Goal: Transaction & Acquisition: Purchase product/service

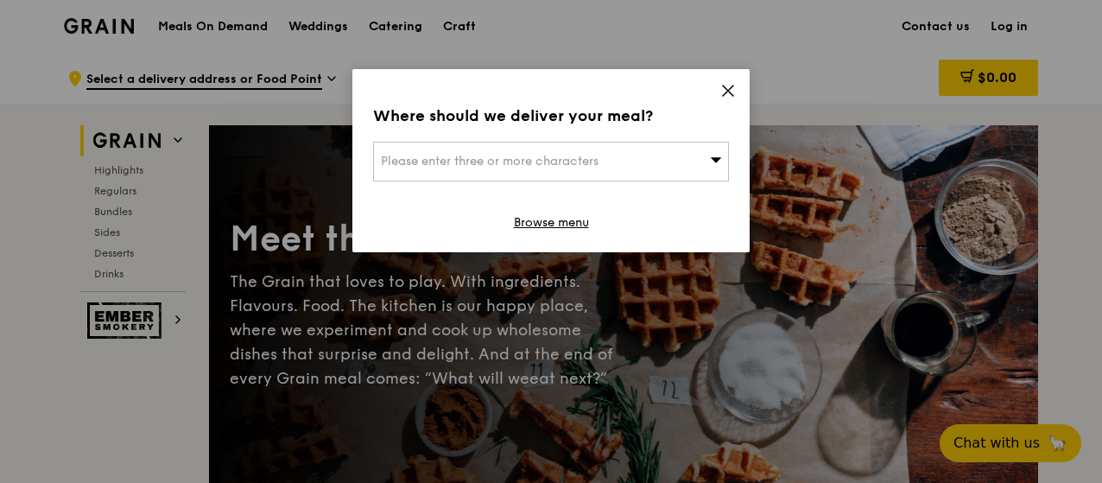
click at [731, 95] on icon at bounding box center [728, 91] width 16 height 16
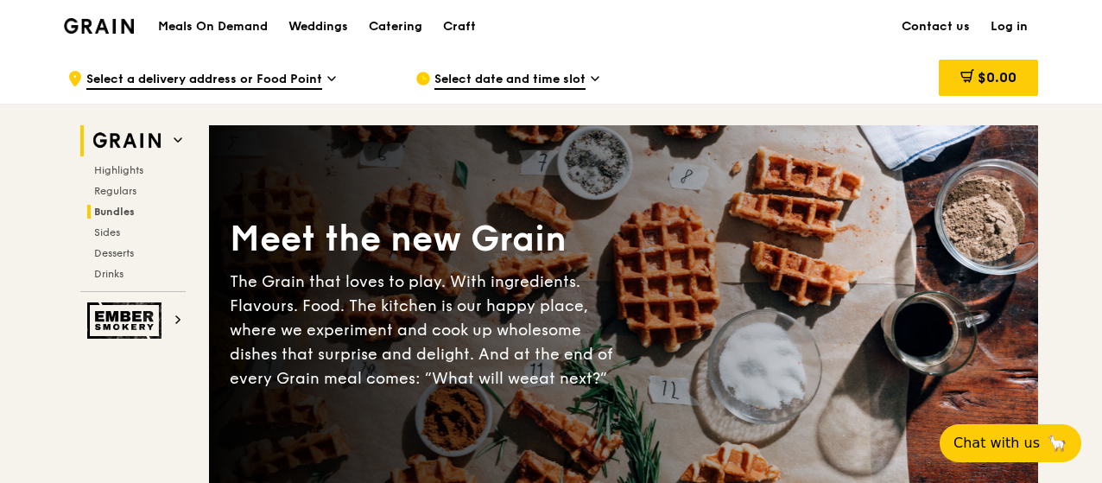
click at [132, 208] on span "Bundles" at bounding box center [114, 212] width 41 height 12
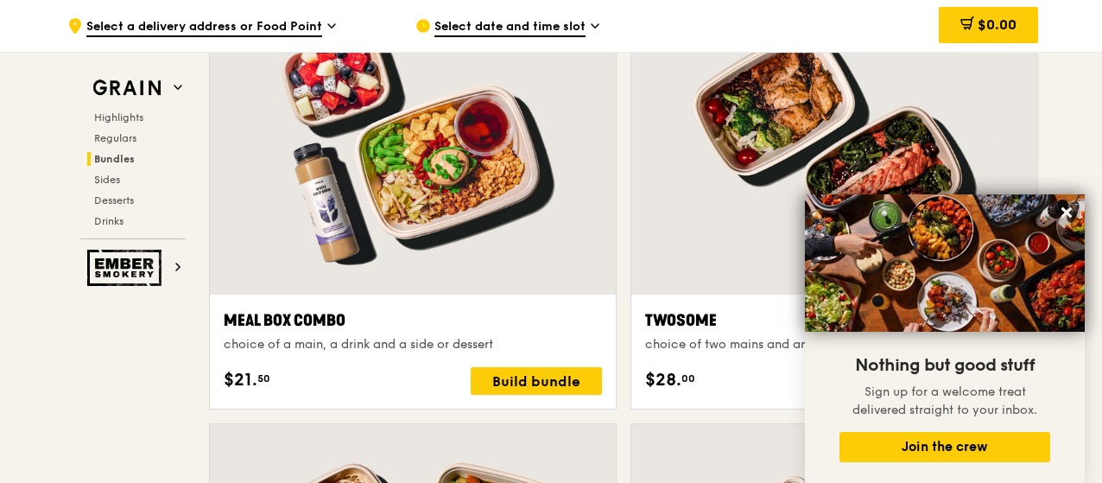
scroll to position [2718, 0]
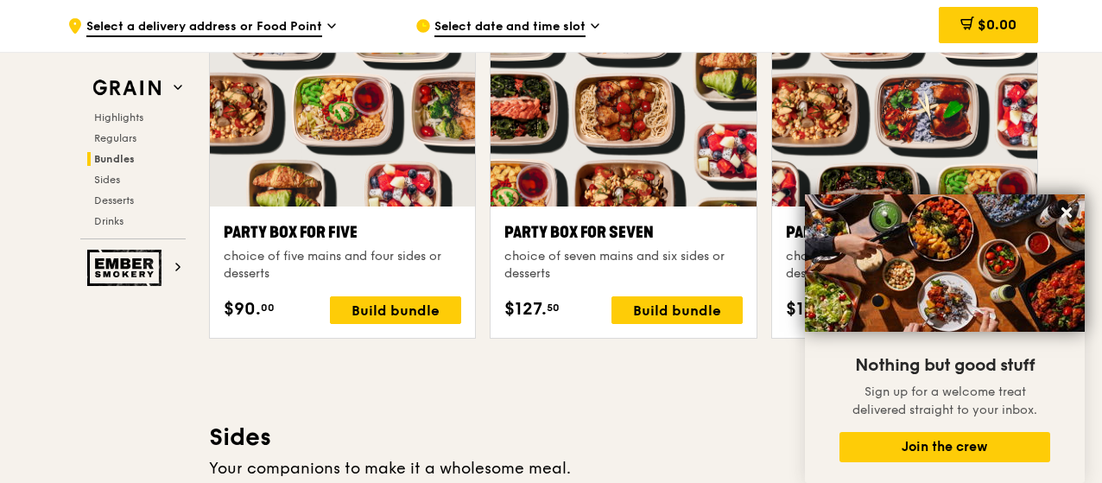
scroll to position [3582, 0]
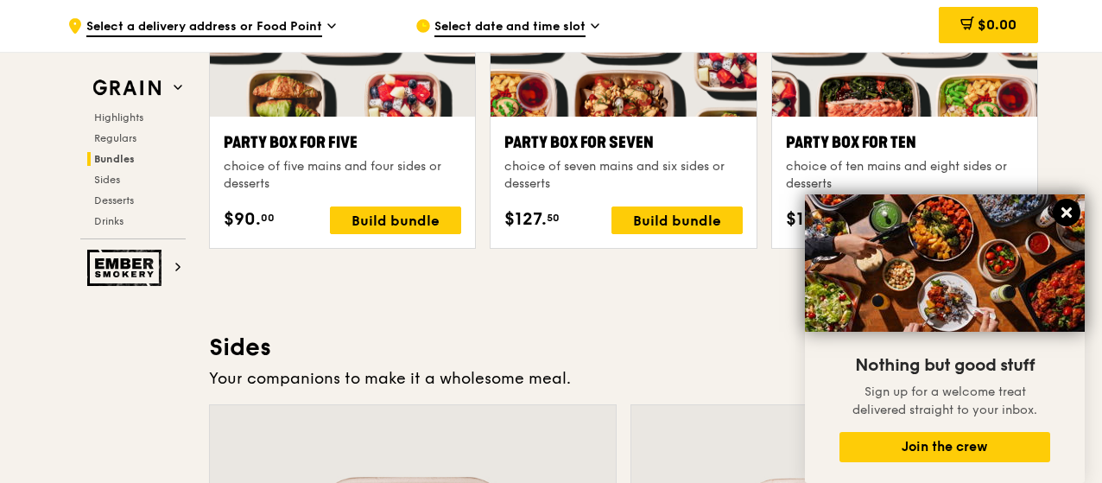
click at [1066, 220] on icon at bounding box center [1067, 213] width 16 height 16
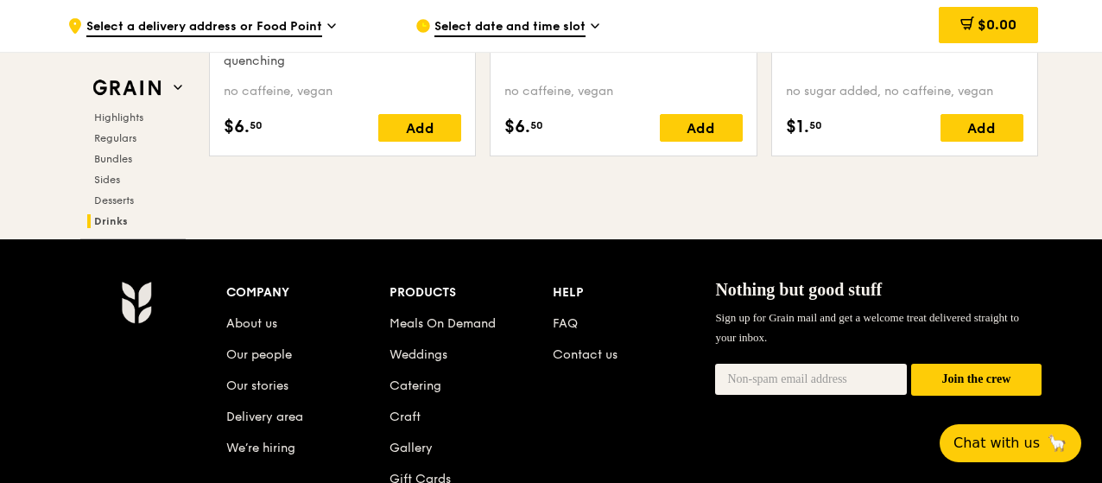
scroll to position [6950, 0]
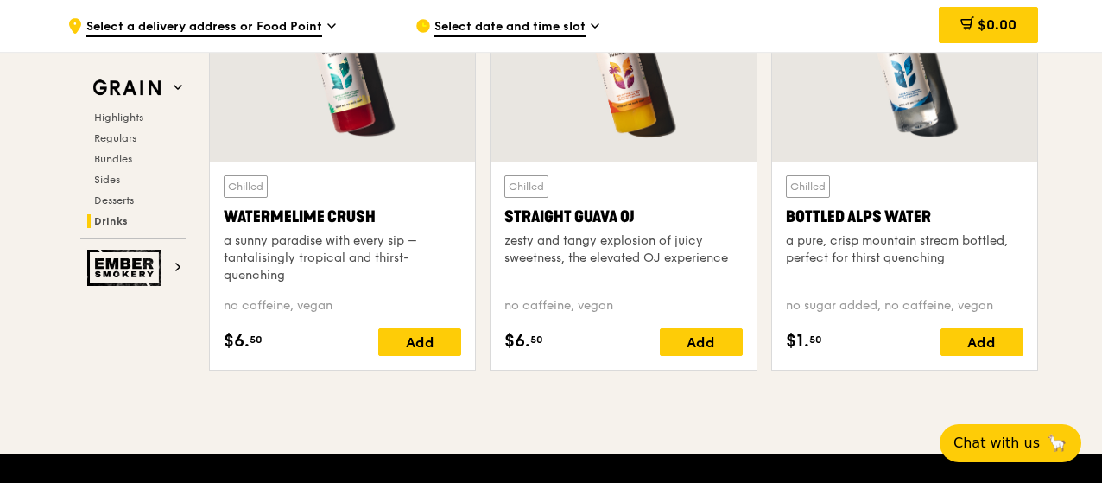
click at [281, 24] on span "Select a delivery address or Food Point" at bounding box center [204, 27] width 236 height 19
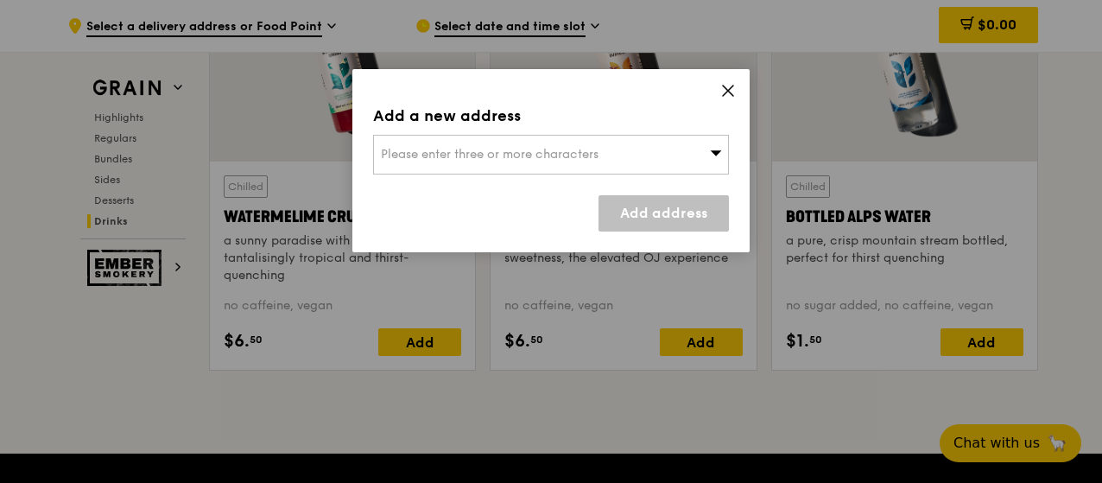
click at [696, 168] on div "Add a new address Please enter three or more characters Add address" at bounding box center [550, 160] width 397 height 183
click at [696, 154] on div "Please enter three or more characters" at bounding box center [551, 155] width 356 height 40
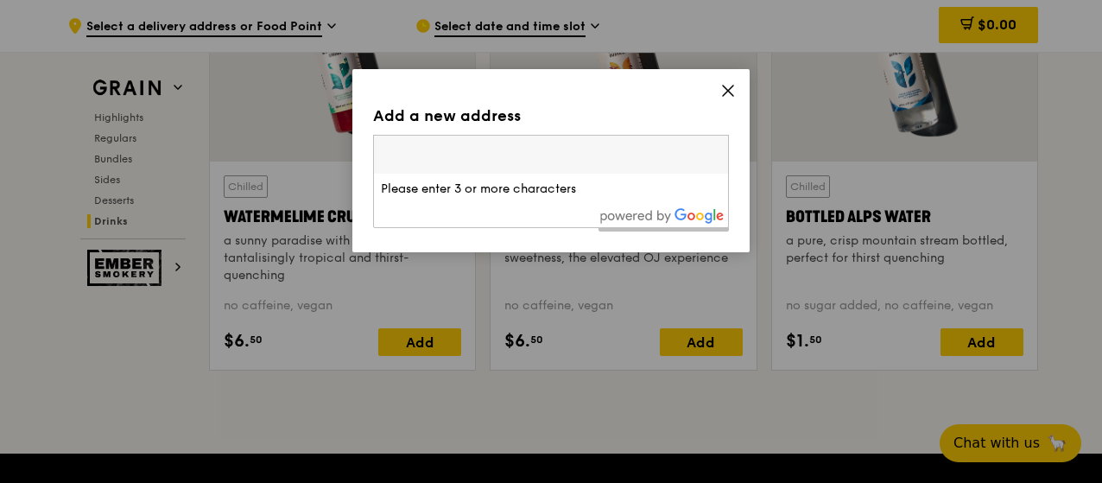
click at [724, 93] on icon at bounding box center [728, 90] width 10 height 10
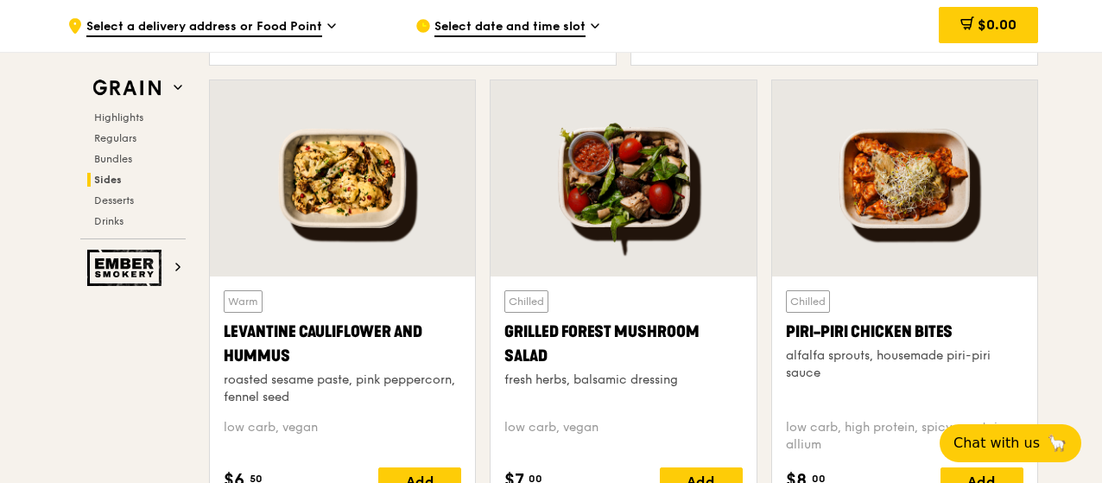
scroll to position [4187, 0]
